Goal: Find specific page/section: Find specific page/section

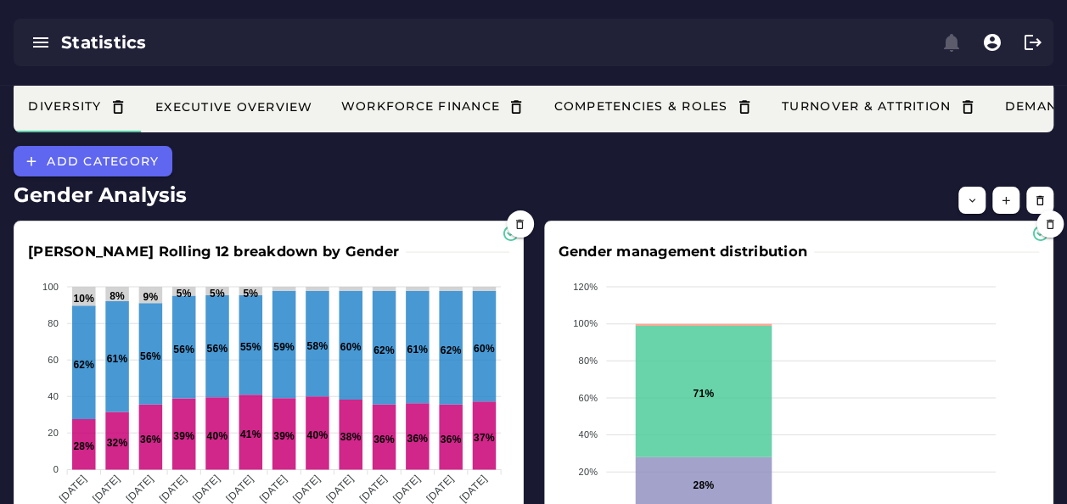
scroll to position [0, 575]
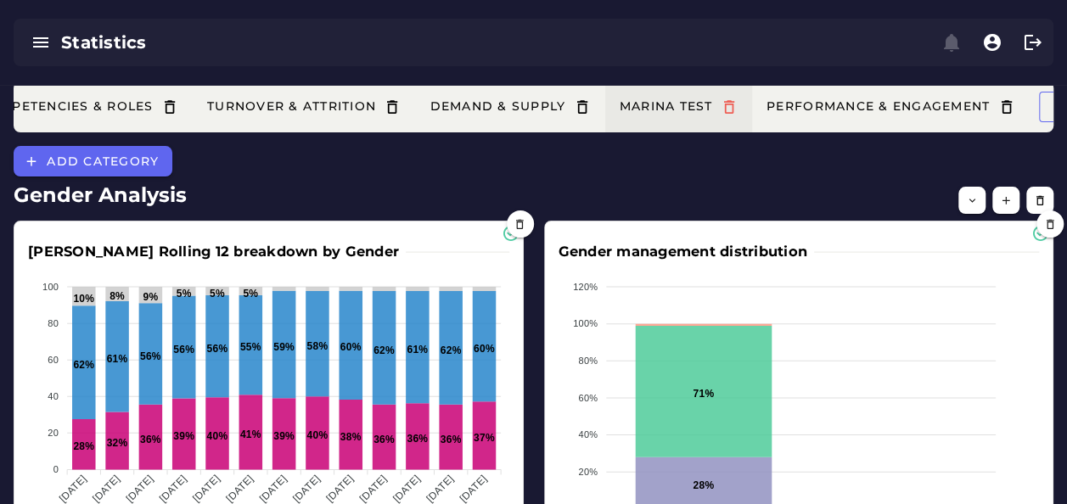
click at [738, 104] on icon "button" at bounding box center [730, 107] width 18 height 18
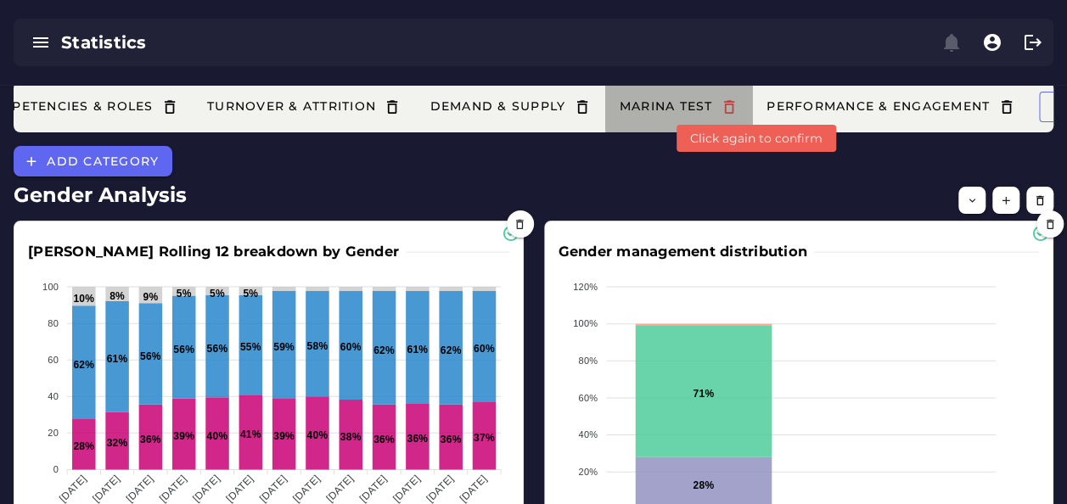
click at [738, 104] on icon "button" at bounding box center [730, 107] width 18 height 18
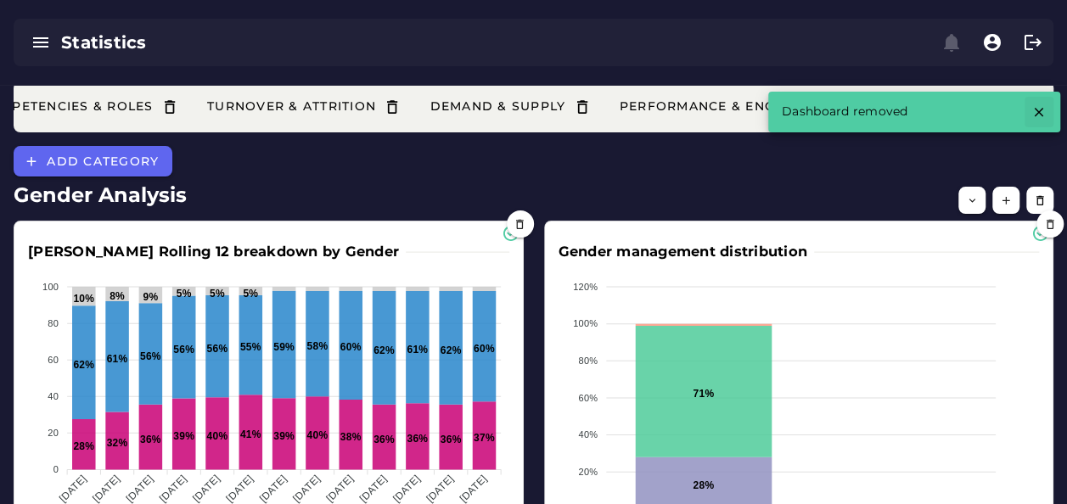
click at [1039, 110] on icon "button" at bounding box center [1038, 111] width 15 height 15
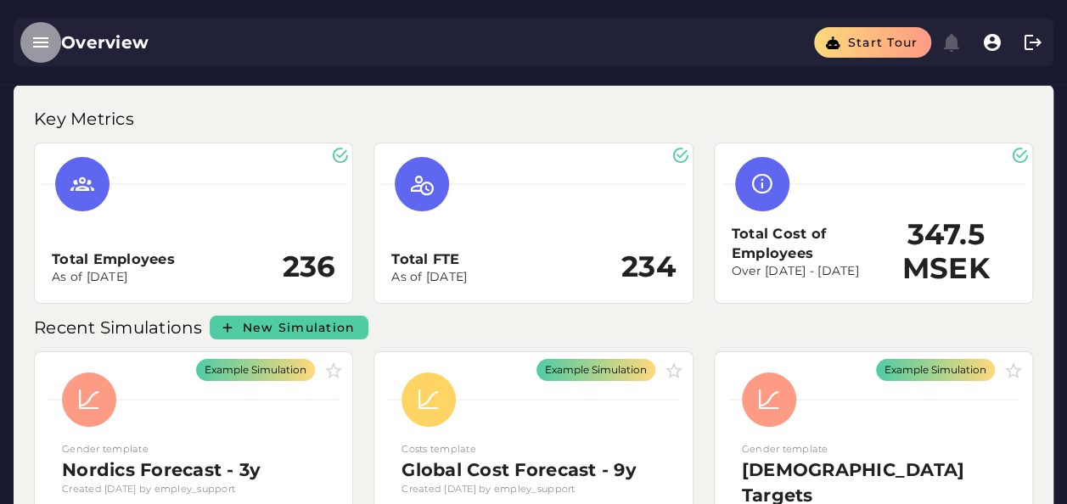
click at [48, 41] on icon "button" at bounding box center [41, 42] width 20 height 20
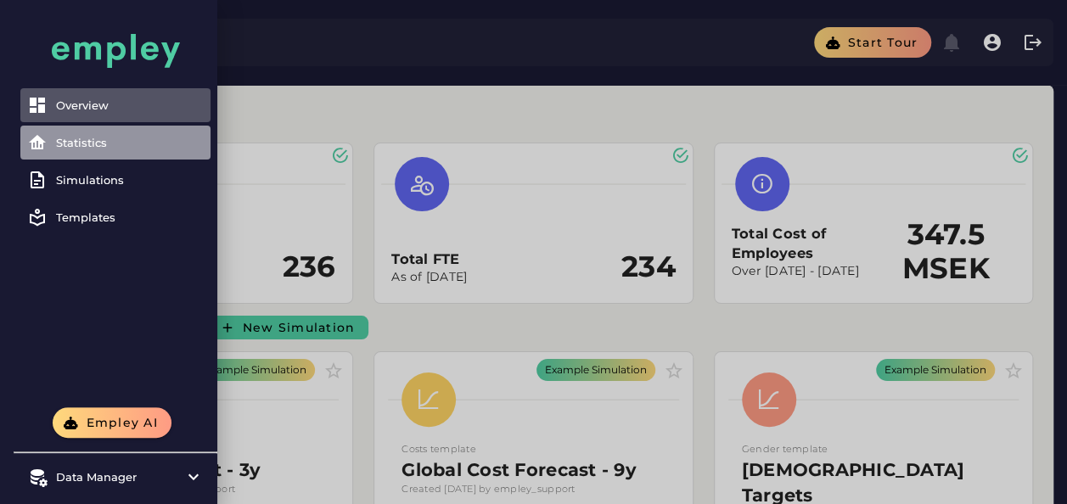
click at [94, 148] on div "Statistics" at bounding box center [130, 143] width 148 height 14
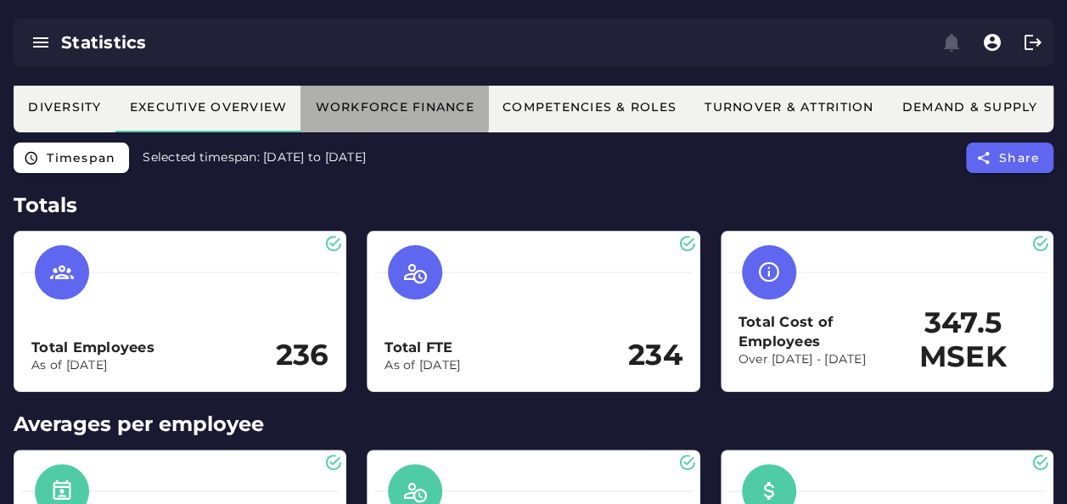
click at [370, 107] on div "Workforce Finance" at bounding box center [394, 106] width 160 height 15
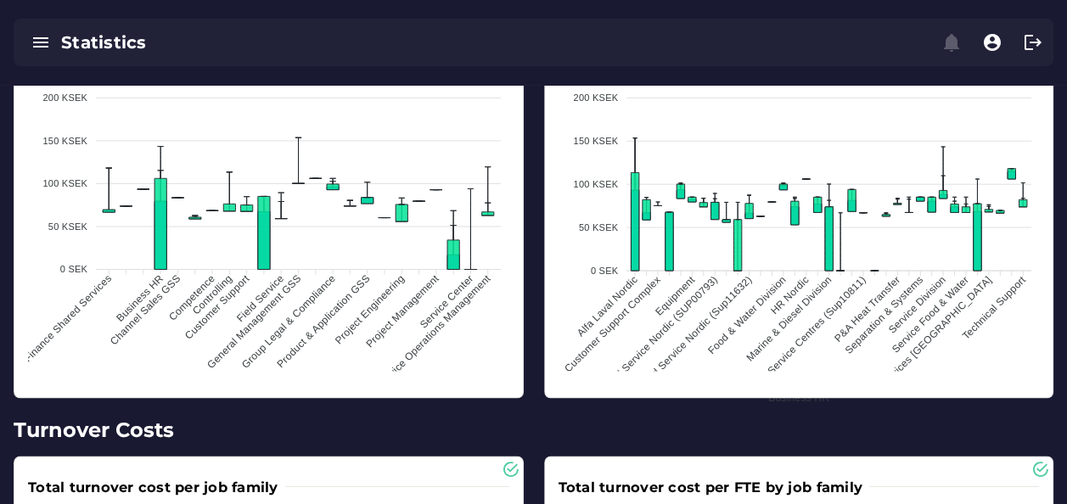
scroll to position [1105, 0]
